Goal: Check status: Check status

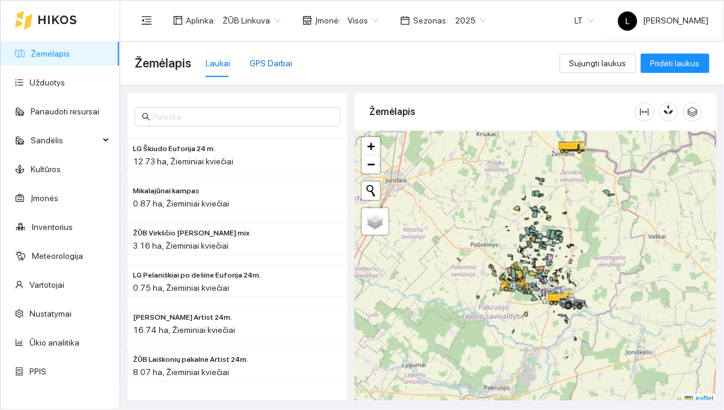
click at [262, 67] on div "GPS Darbai" at bounding box center [271, 63] width 43 height 13
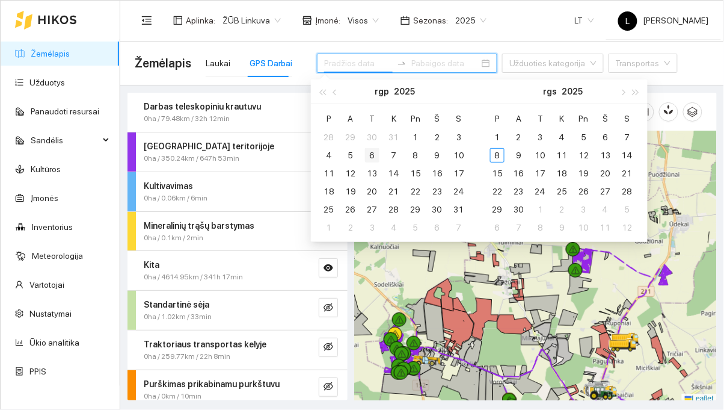
click at [374, 149] on div "6" at bounding box center [372, 155] width 14 height 14
type input "2025-08-06"
click at [378, 152] on div "6" at bounding box center [372, 155] width 14 height 14
type input "2025-08-06"
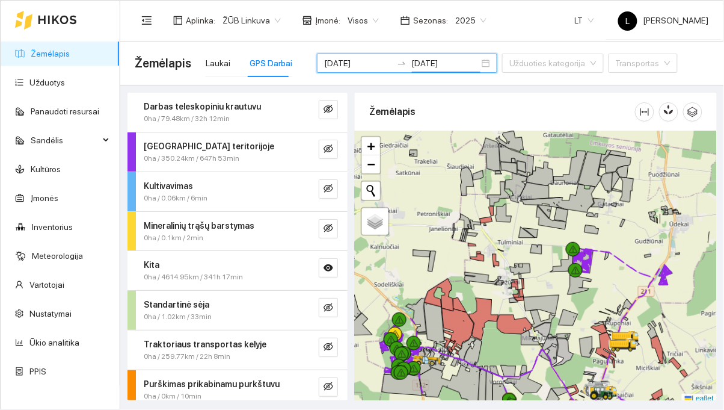
click at [550, 13] on div "Aplinka : ŽŪB Linkuva Įmonė : Visos Sezonas : 2025 LT L Laisvūnas Gudjurgis" at bounding box center [422, 20] width 574 height 39
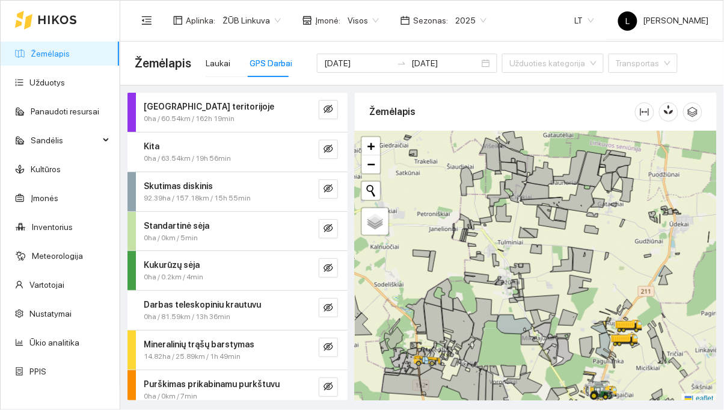
click at [183, 150] on div "Kita" at bounding box center [217, 146] width 147 height 13
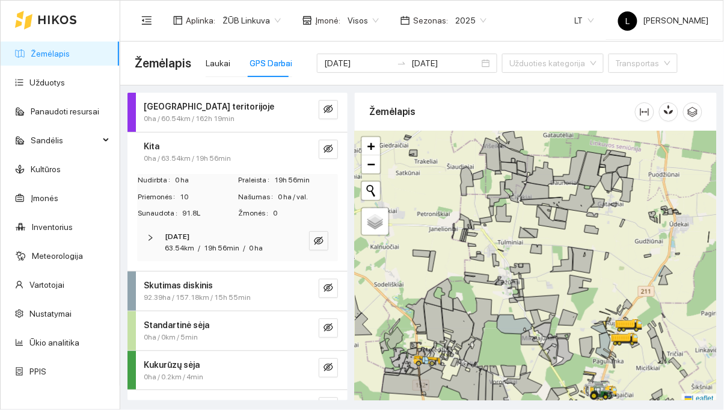
click at [163, 235] on div "2025-08-06 63.54km / 19h 56min / 0 ha" at bounding box center [221, 242] width 120 height 23
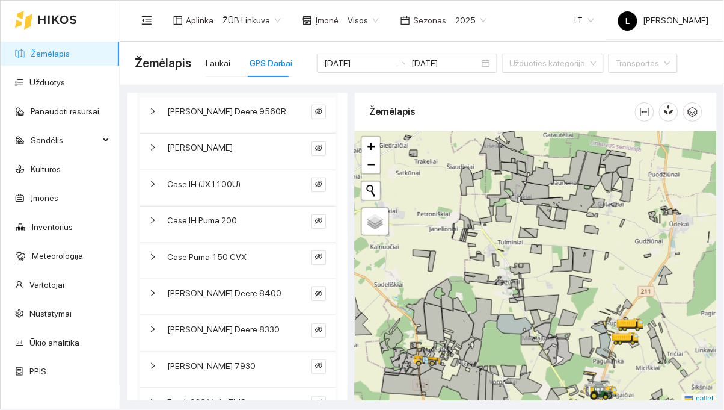
scroll to position [167, 0]
click at [319, 327] on icon "eye-invisible" at bounding box center [318, 328] width 7 height 7
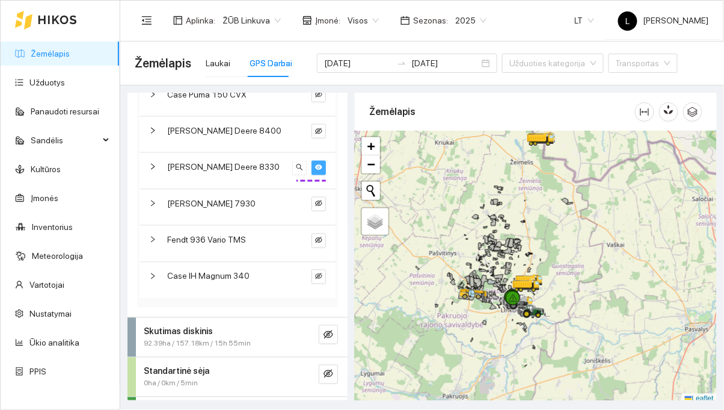
scroll to position [328, 0]
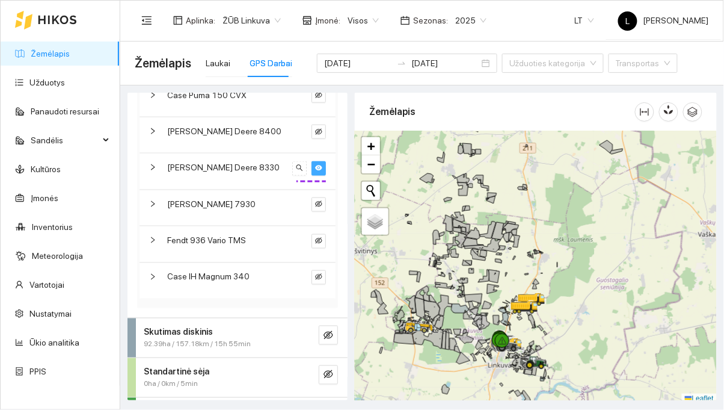
click at [325, 168] on button "button" at bounding box center [319, 168] width 14 height 14
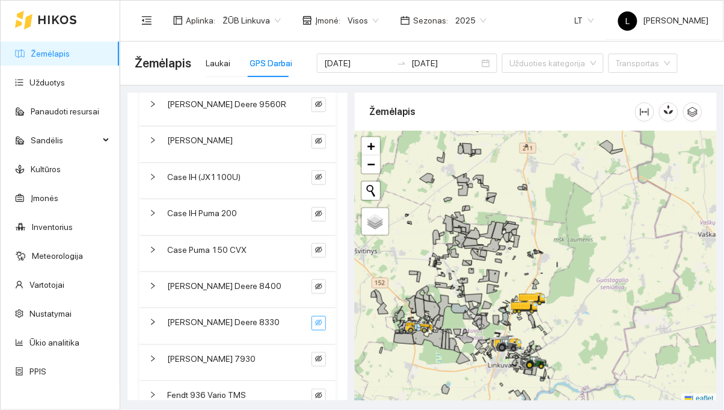
scroll to position [0, 0]
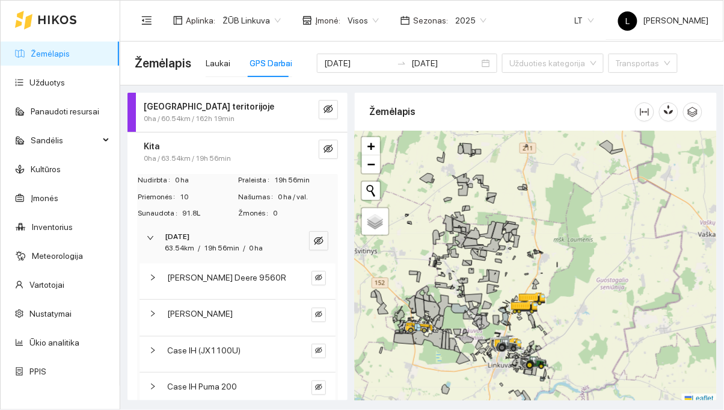
click at [260, 233] on div "2025-08-06" at bounding box center [221, 236] width 112 height 11
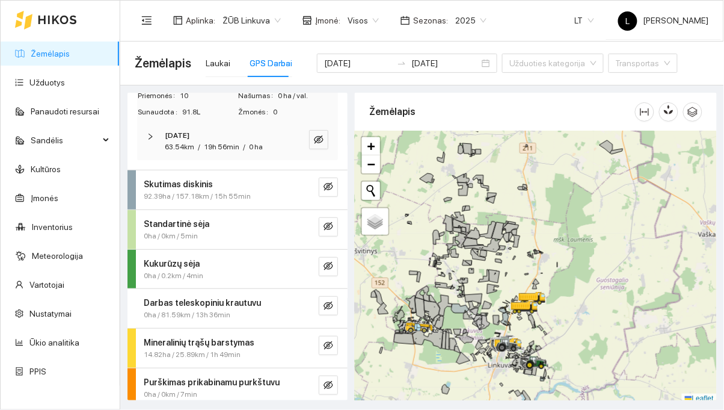
scroll to position [102, 0]
click at [335, 185] on button "button" at bounding box center [328, 186] width 19 height 19
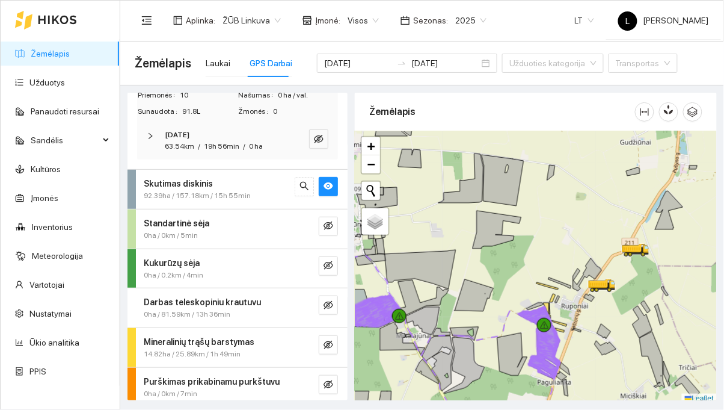
click at [170, 192] on span "92.39ha / 157.18km / 15h 55min" at bounding box center [197, 195] width 107 height 11
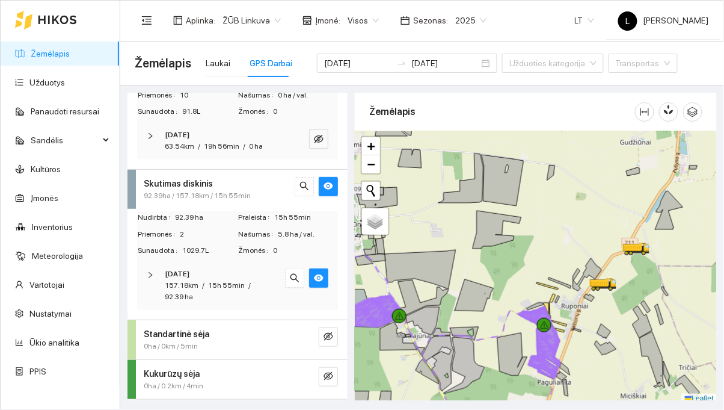
click at [173, 297] on span "92.39 ha" at bounding box center [179, 296] width 28 height 8
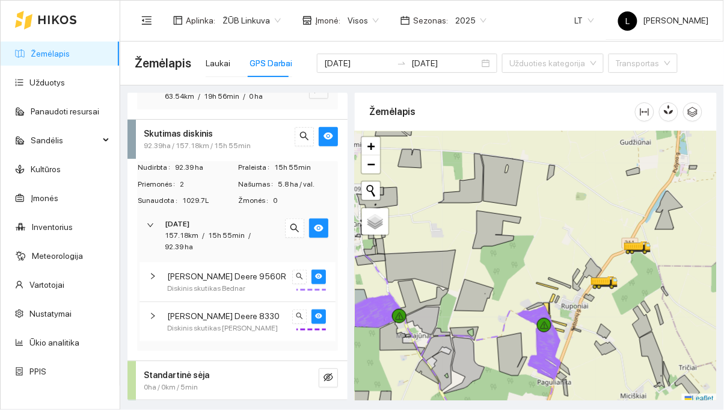
scroll to position [152, 0]
click at [324, 280] on button "button" at bounding box center [319, 276] width 14 height 14
